Goal: Information Seeking & Learning: Learn about a topic

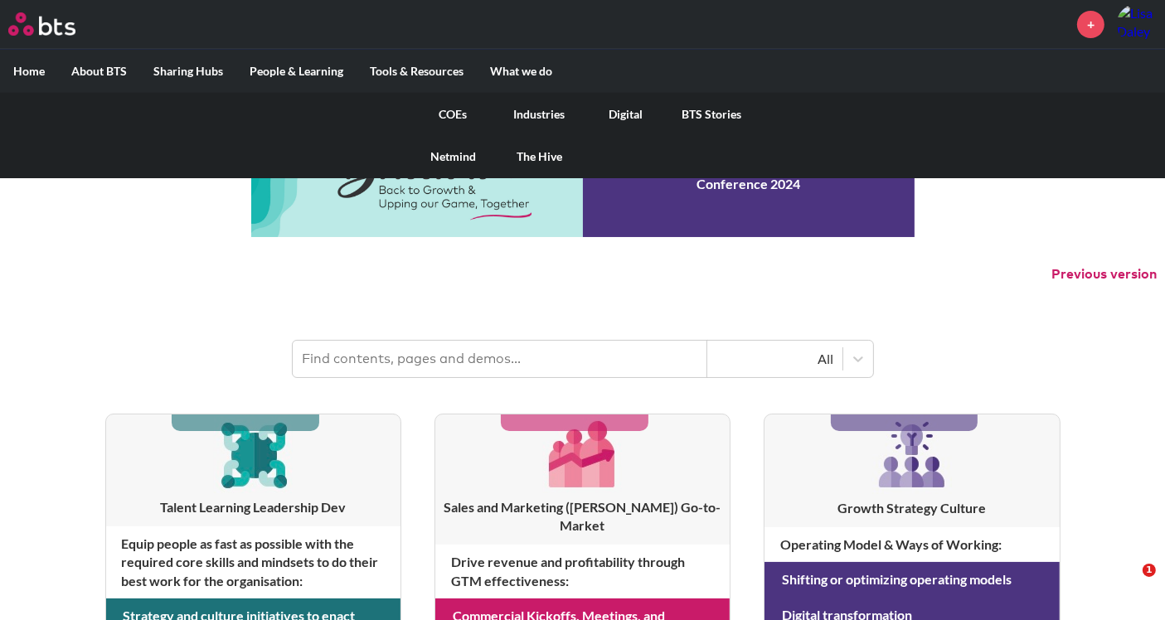
click at [457, 109] on link "COEs" at bounding box center [454, 114] width 86 height 43
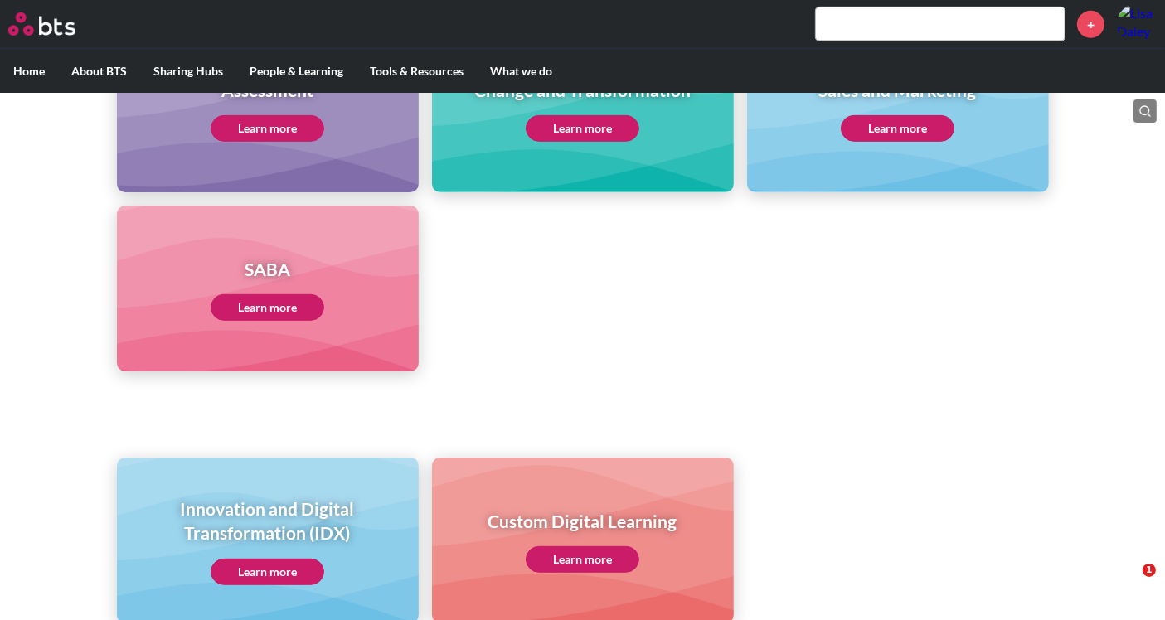
scroll to position [830, 0]
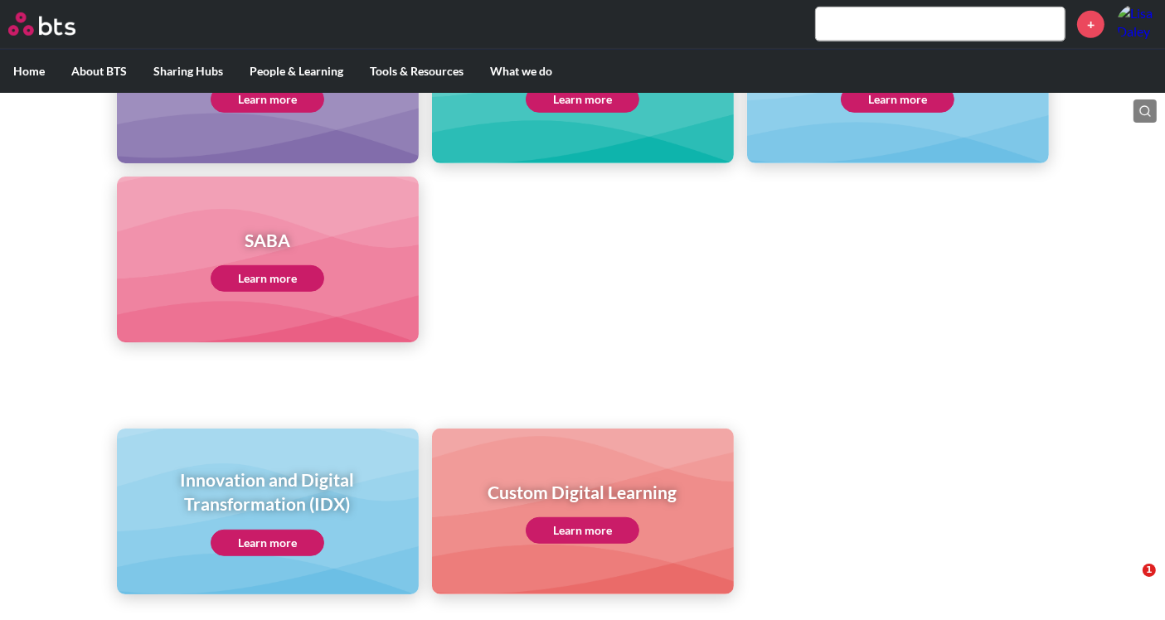
click at [289, 551] on link "Learn more" at bounding box center [268, 543] width 114 height 27
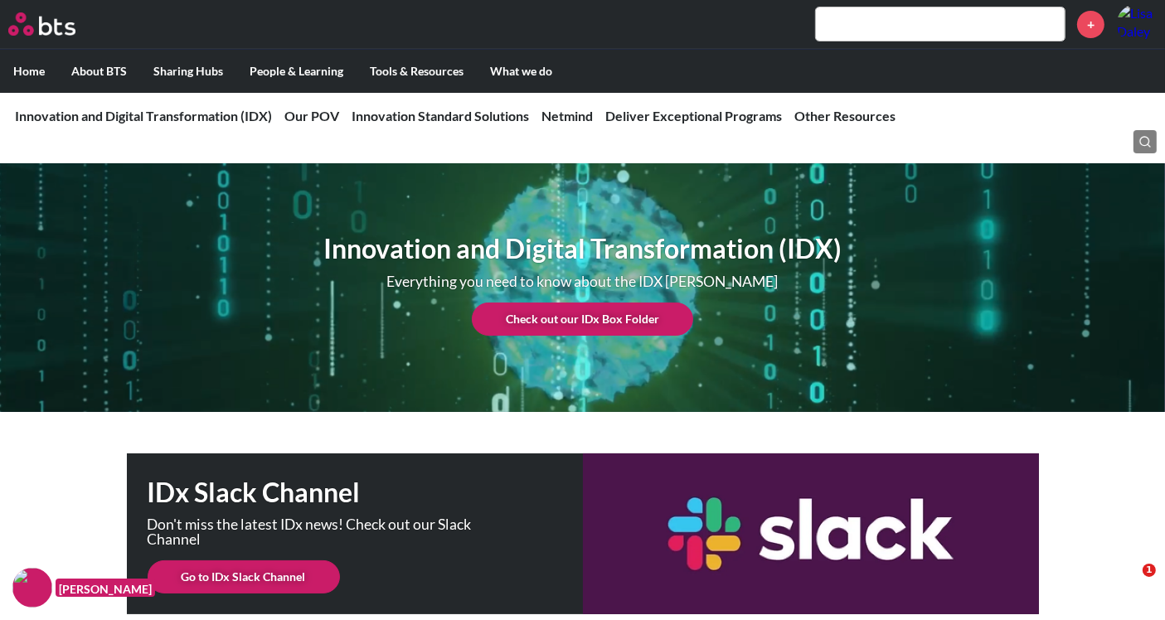
click at [595, 328] on link "Check out our IDx Box Folder" at bounding box center [582, 319] width 221 height 33
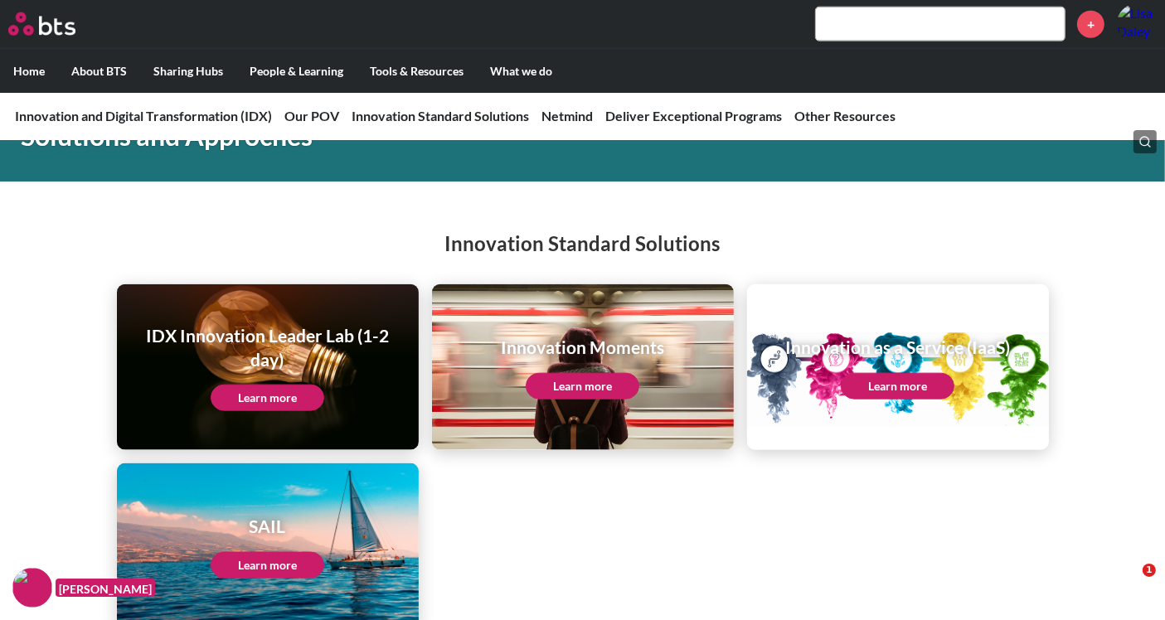
scroll to position [1935, 0]
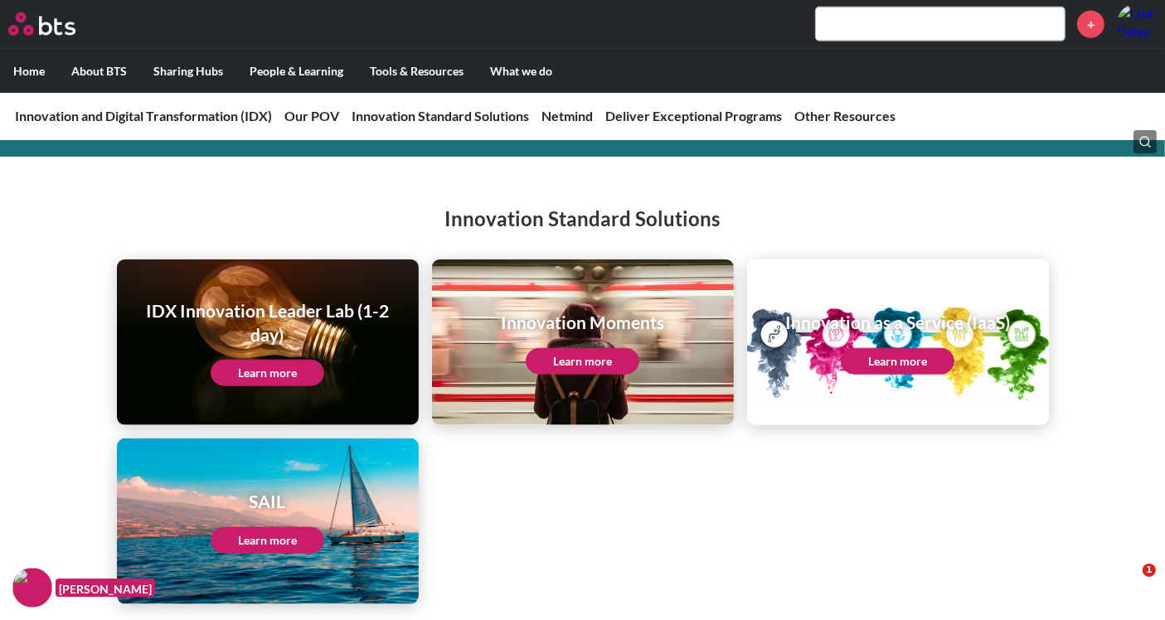
click at [279, 375] on link "Learn more" at bounding box center [268, 373] width 114 height 27
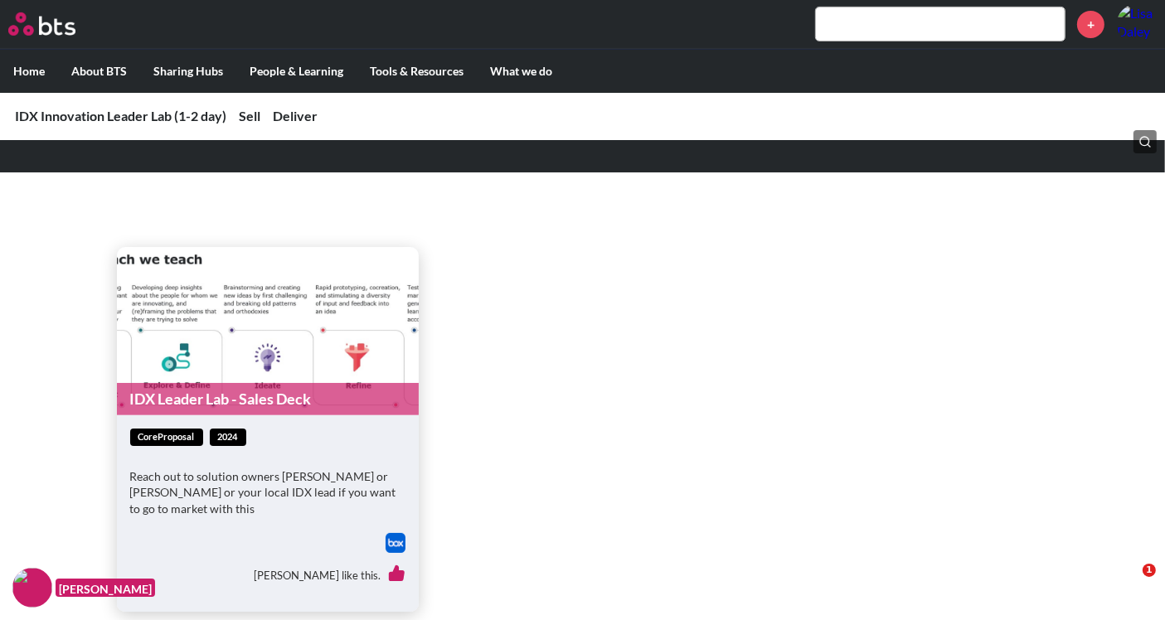
scroll to position [737, 0]
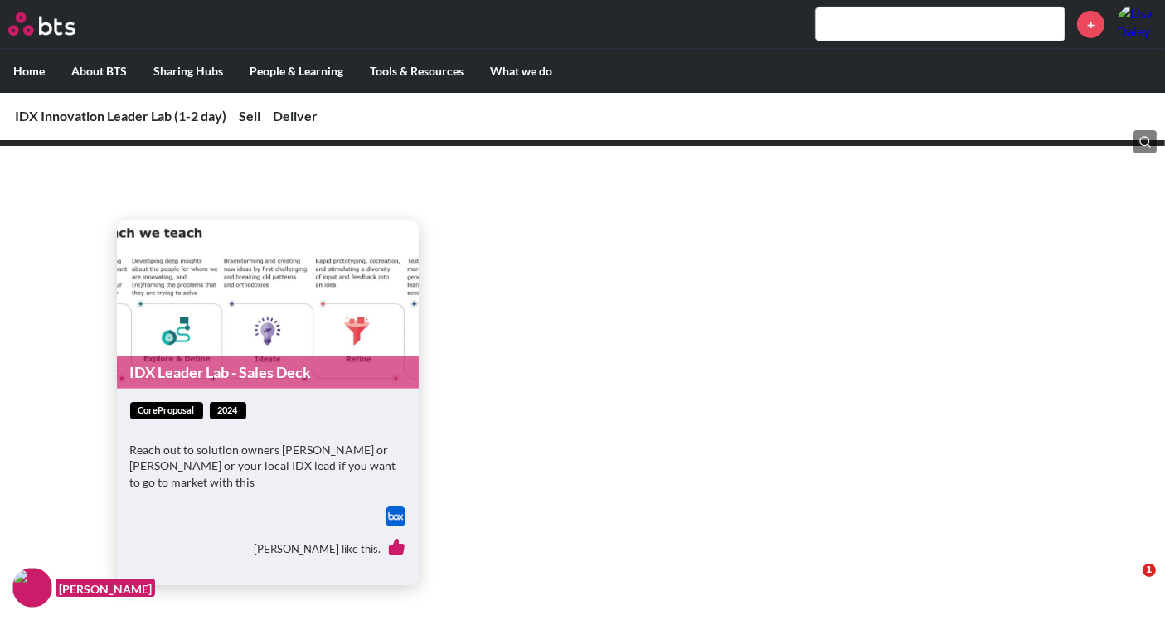
click at [258, 358] on link "IDX Leader Lab - Sales Deck" at bounding box center [268, 373] width 302 height 32
